Goal: Find specific page/section: Find specific page/section

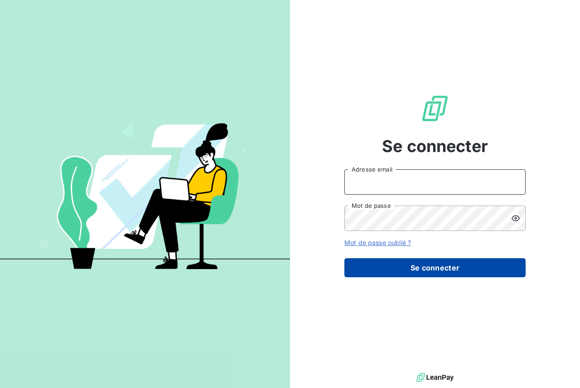
type input "[PERSON_NAME][EMAIL_ADDRESS][DOMAIN_NAME]"
click at [389, 264] on button "Se connecter" at bounding box center [435, 267] width 181 height 19
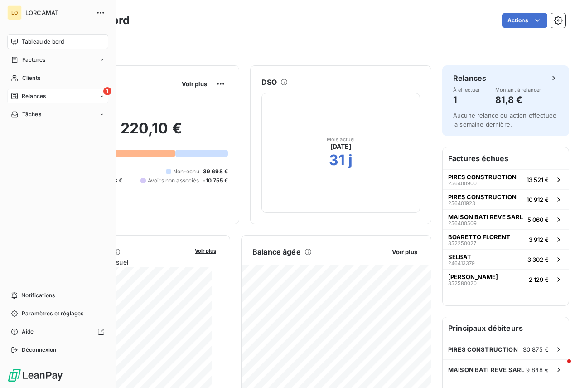
click at [27, 97] on span "Relances" at bounding box center [34, 96] width 24 height 8
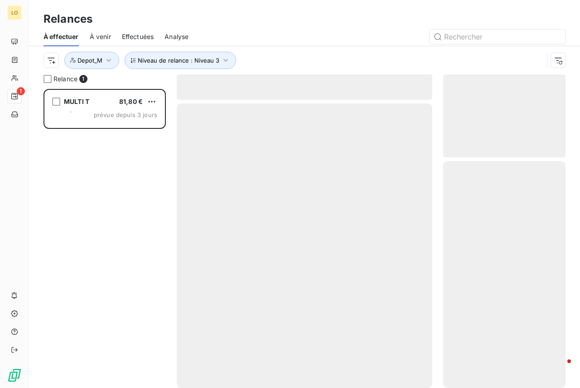
scroll to position [292, 116]
